Goal: Transaction & Acquisition: Book appointment/travel/reservation

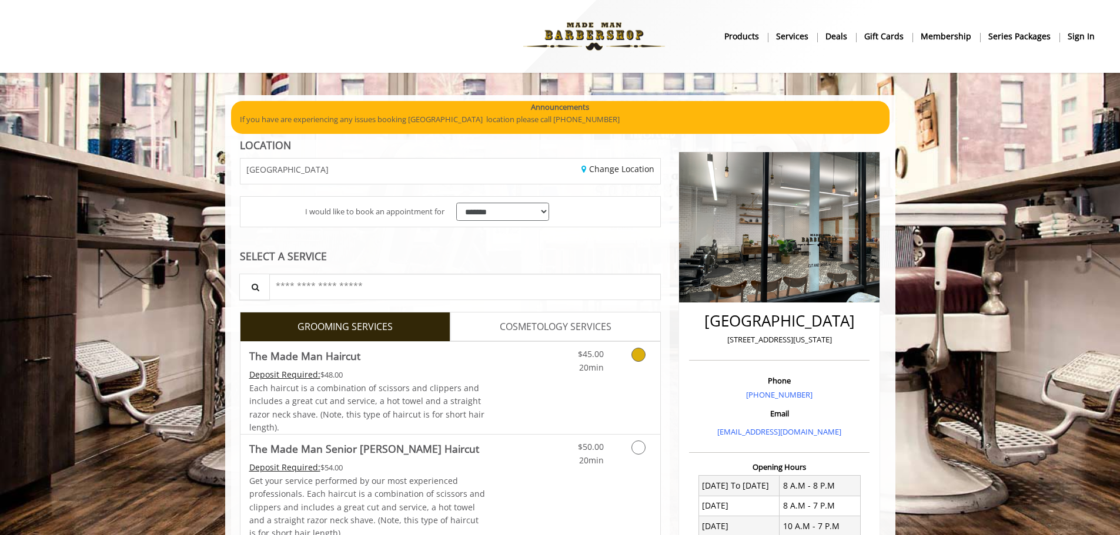
click at [550, 381] on link "Discounted Price" at bounding box center [520, 388] width 70 height 92
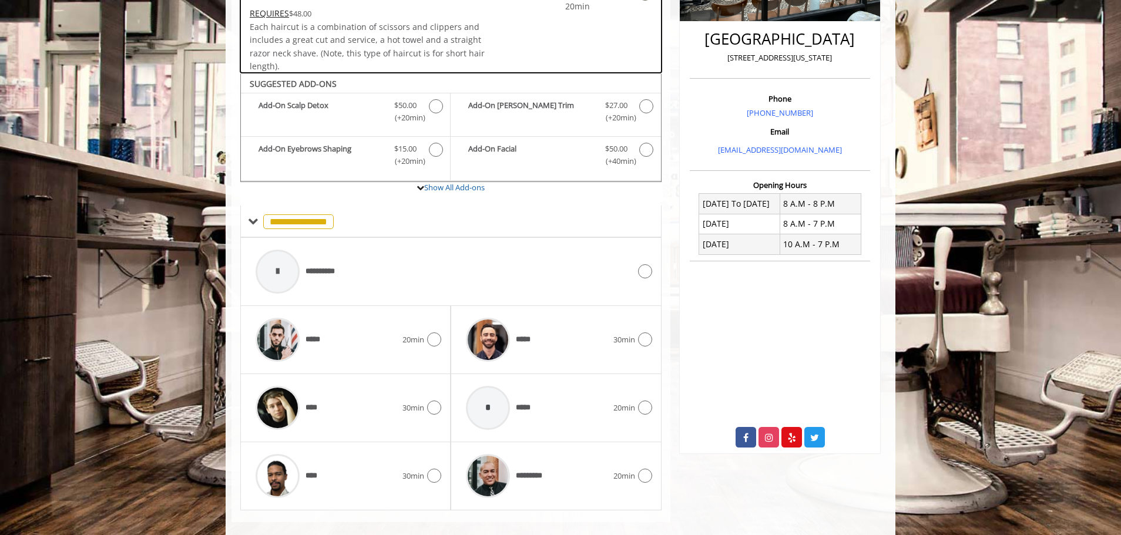
scroll to position [299, 0]
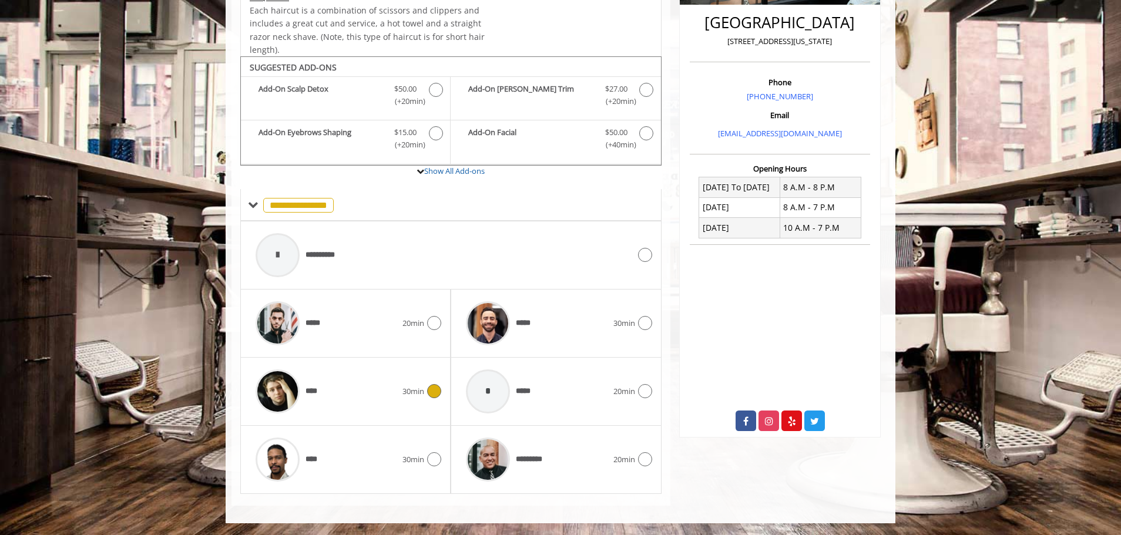
click at [393, 416] on div "****" at bounding box center [326, 392] width 153 height 56
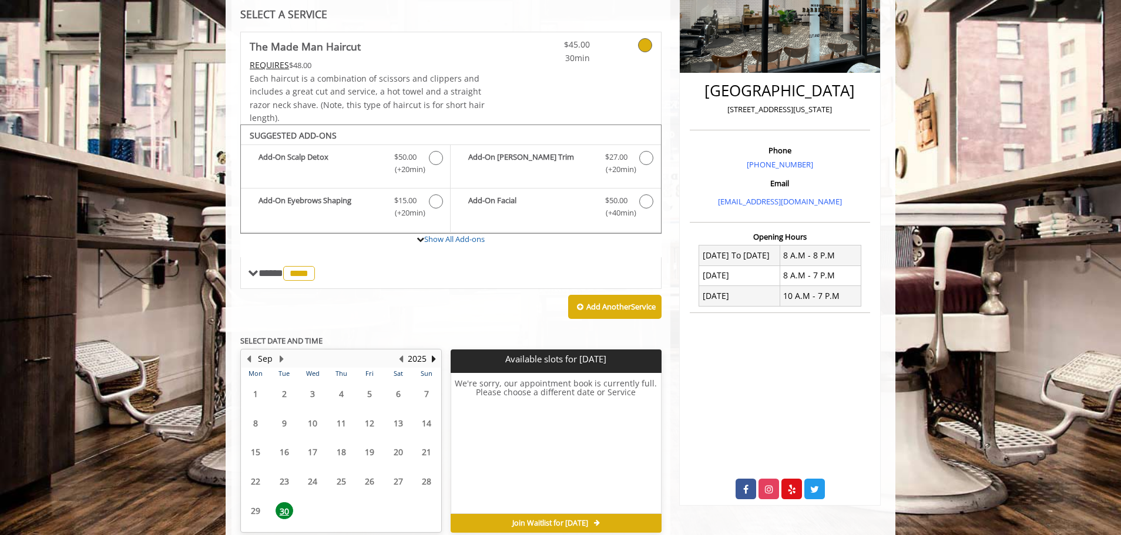
scroll to position [286, 0]
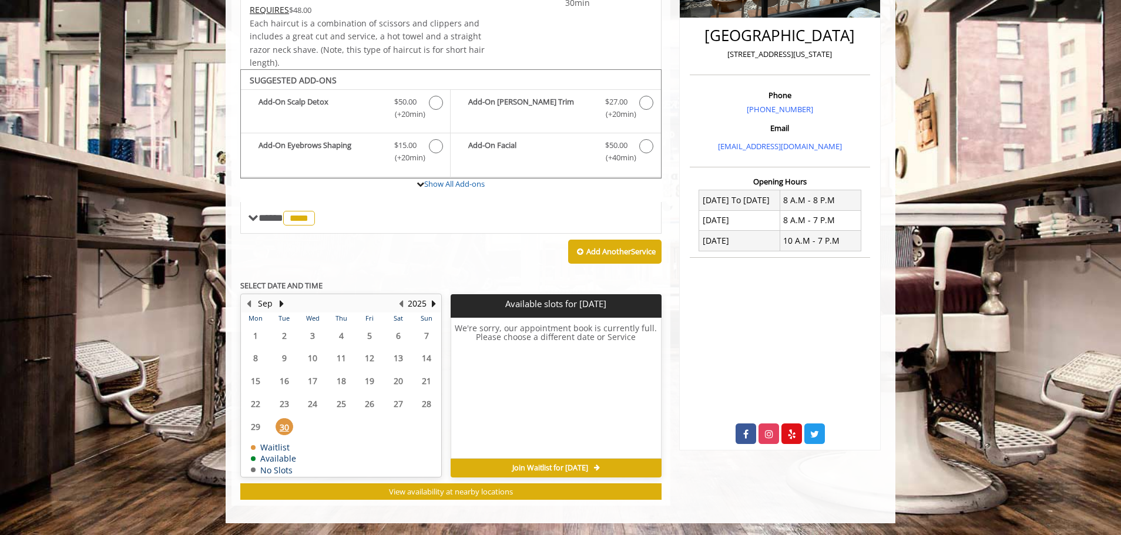
click at [284, 420] on span "30" at bounding box center [285, 426] width 18 height 17
click at [280, 308] on button "Next Month" at bounding box center [281, 303] width 9 height 13
click at [368, 344] on span "3" at bounding box center [370, 335] width 18 height 17
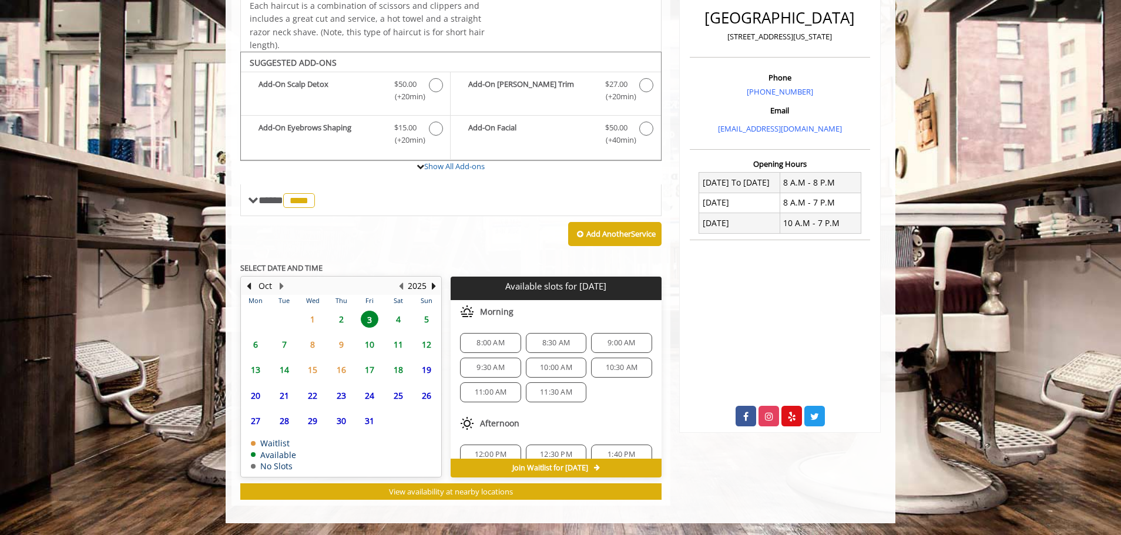
scroll to position [152, 0]
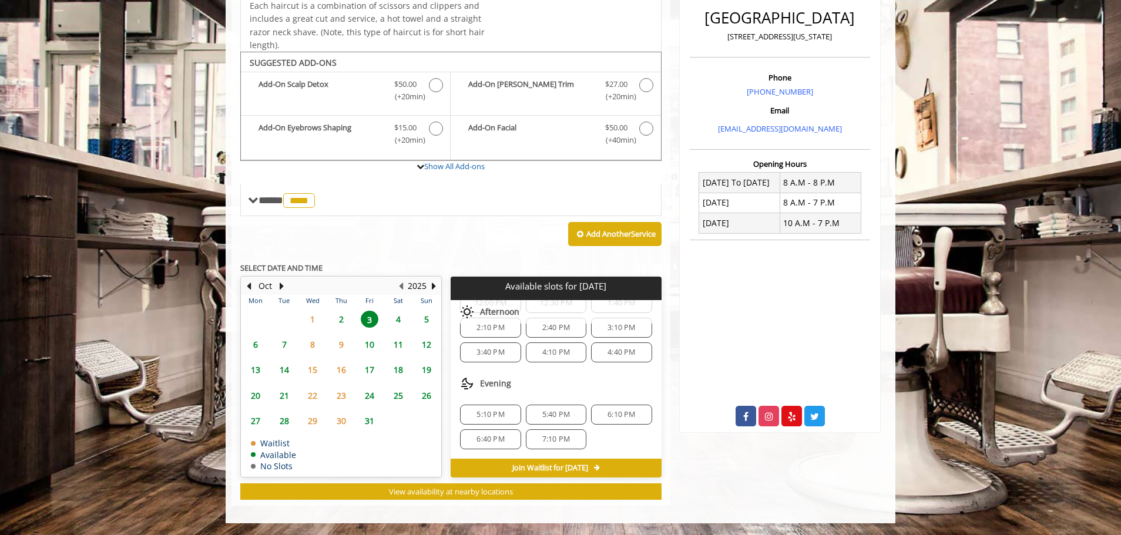
click at [499, 440] on span "6:40 PM" at bounding box center [491, 439] width 28 height 9
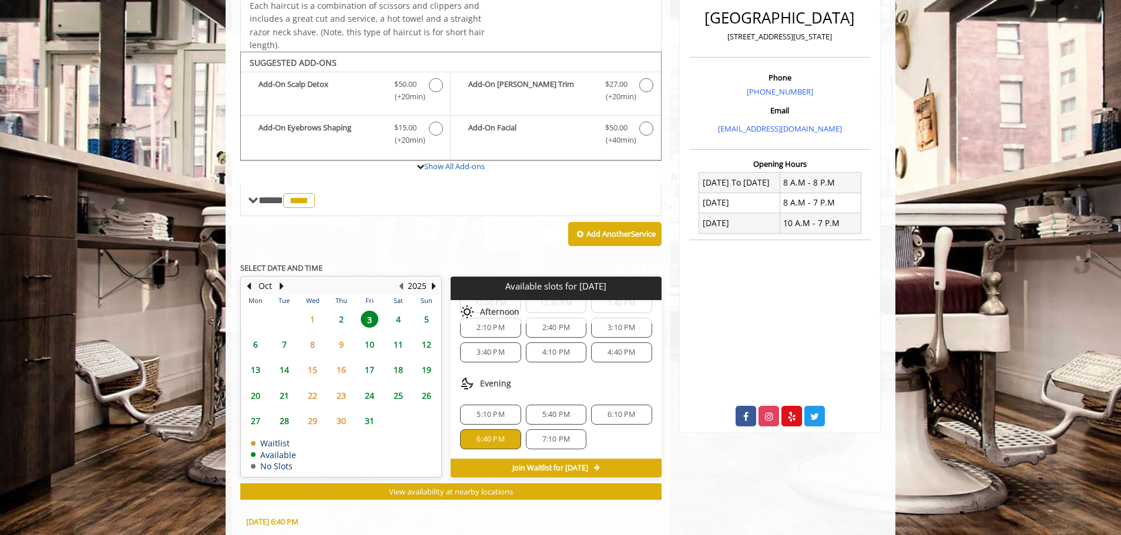
scroll to position [516, 0]
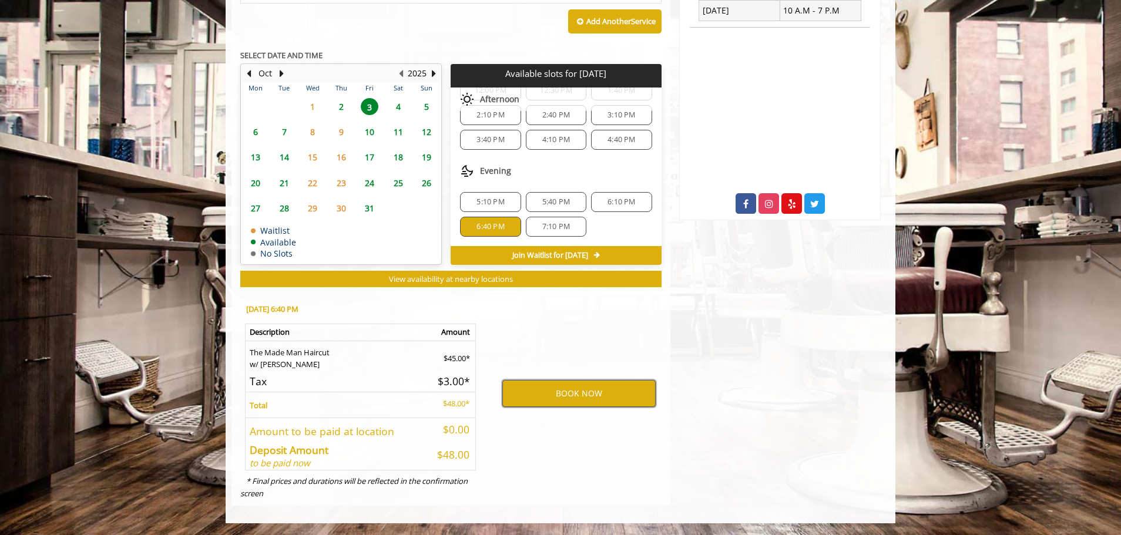
click at [531, 400] on button "BOOK NOW" at bounding box center [579, 393] width 153 height 27
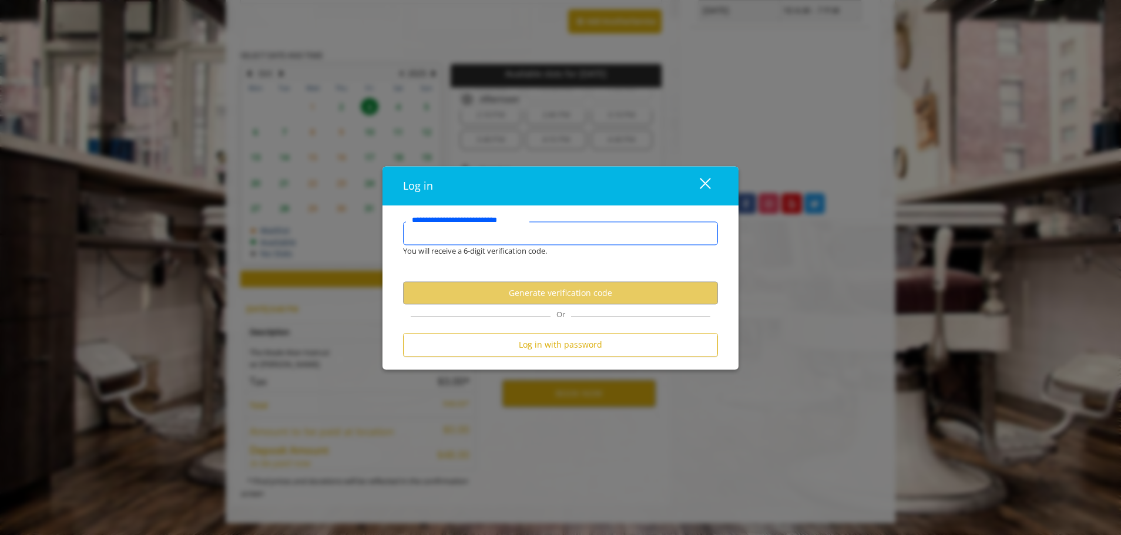
click at [530, 236] on input "**********" at bounding box center [560, 234] width 315 height 24
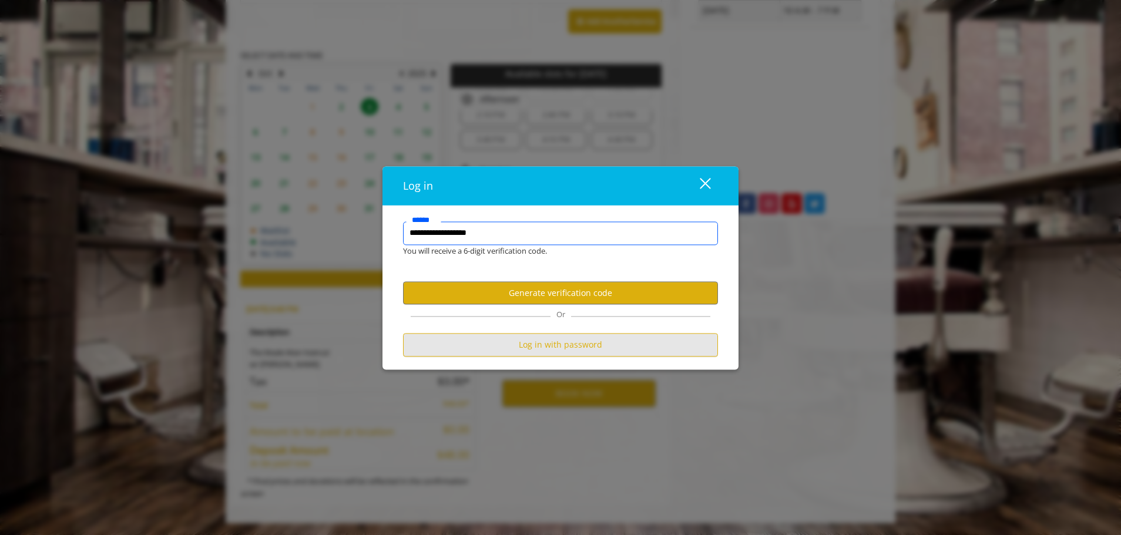
type input "**********"
click at [535, 339] on button "Log in with password" at bounding box center [560, 345] width 315 height 23
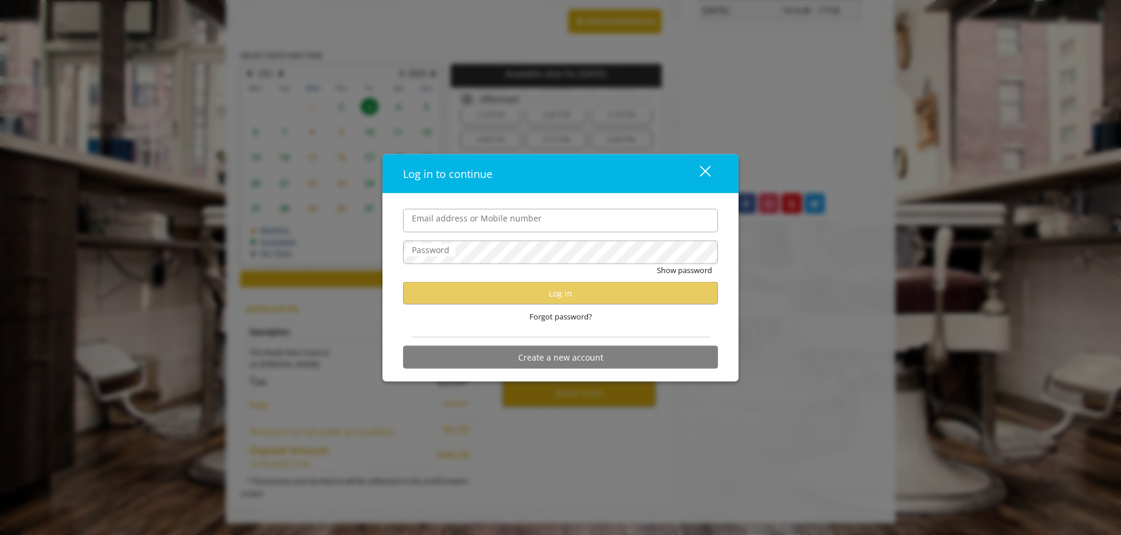
scroll to position [0, 0]
type input "**********"
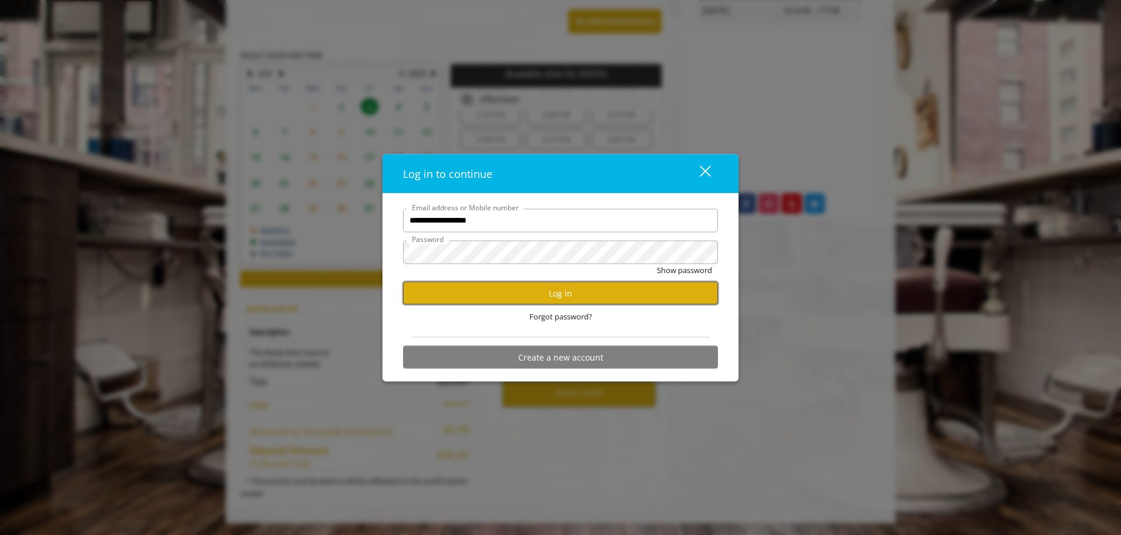
click at [534, 297] on button "Log in" at bounding box center [560, 293] width 315 height 23
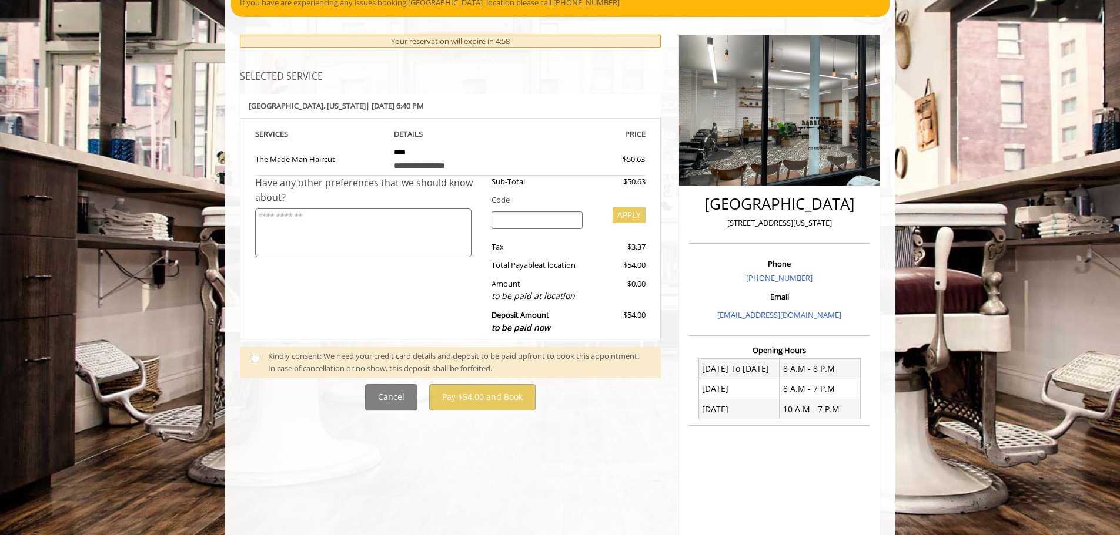
scroll to position [118, 0]
click at [273, 355] on div "Kindly consent: We need your credit card details and deposit to be paid upfront…" at bounding box center [458, 362] width 381 height 25
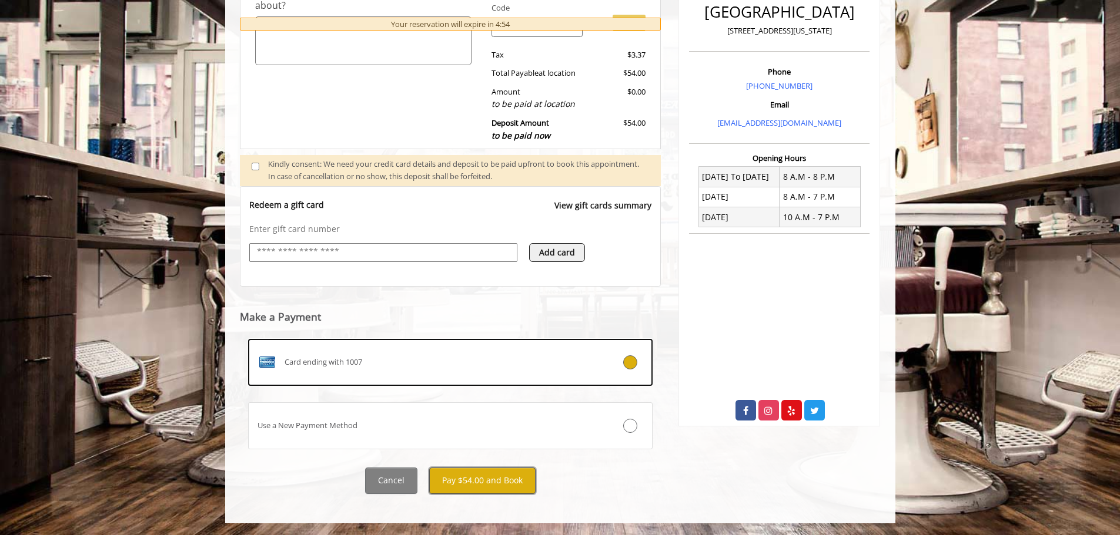
click at [490, 482] on button "Pay $54.00 and Book" at bounding box center [482, 481] width 106 height 26
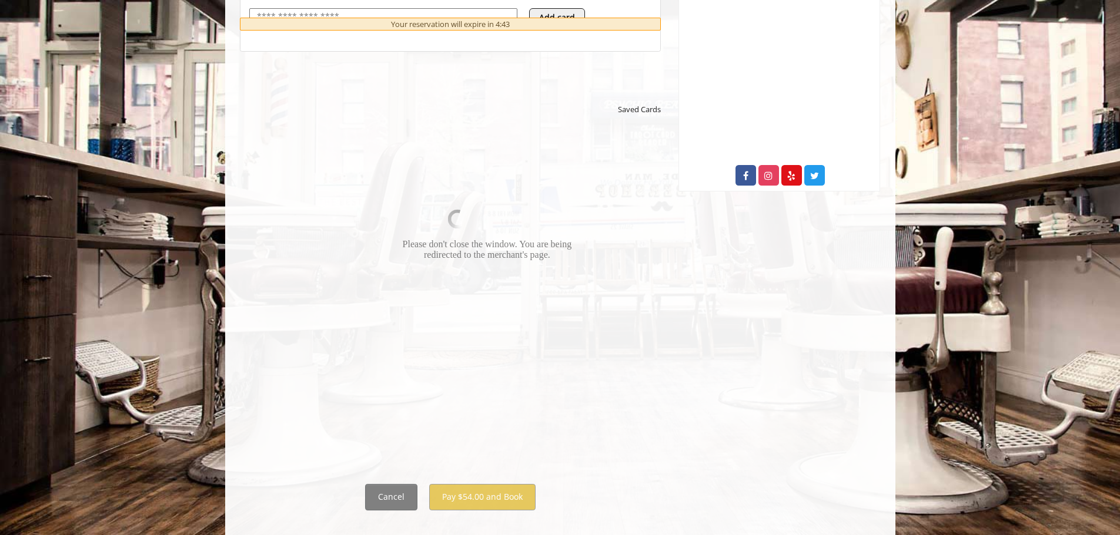
scroll to position [561, 0]
